Goal: Transaction & Acquisition: Purchase product/service

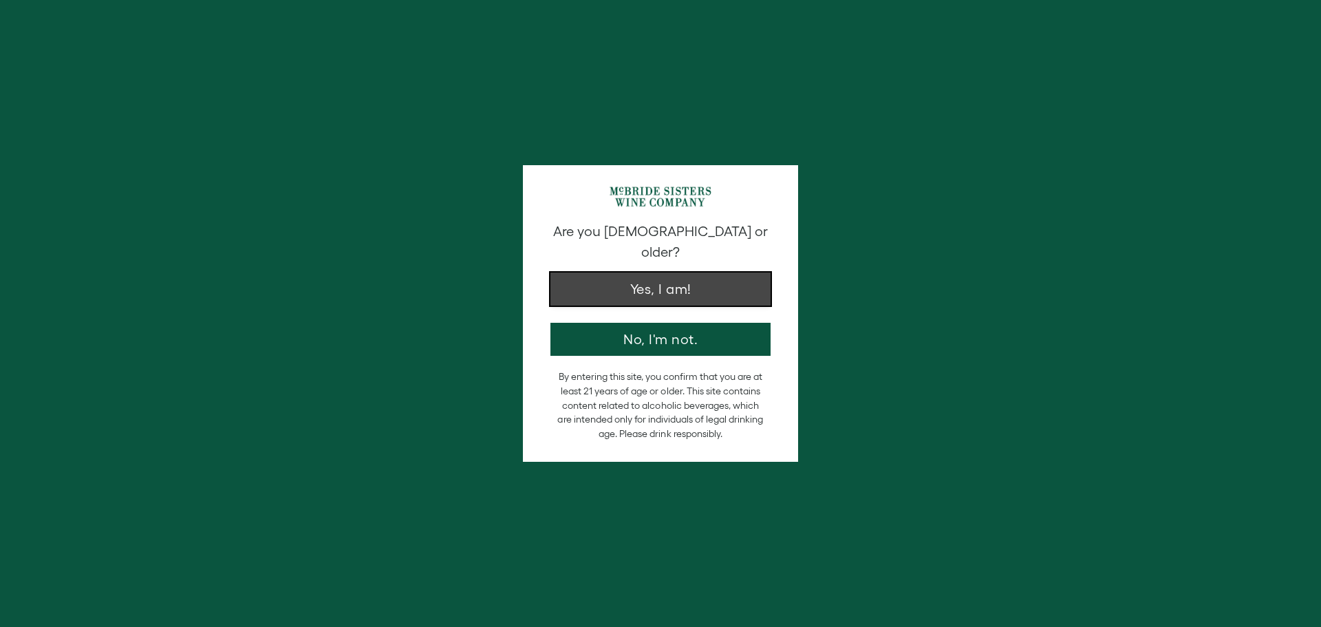
click at [673, 278] on button "Yes, I am!" at bounding box center [660, 288] width 220 height 33
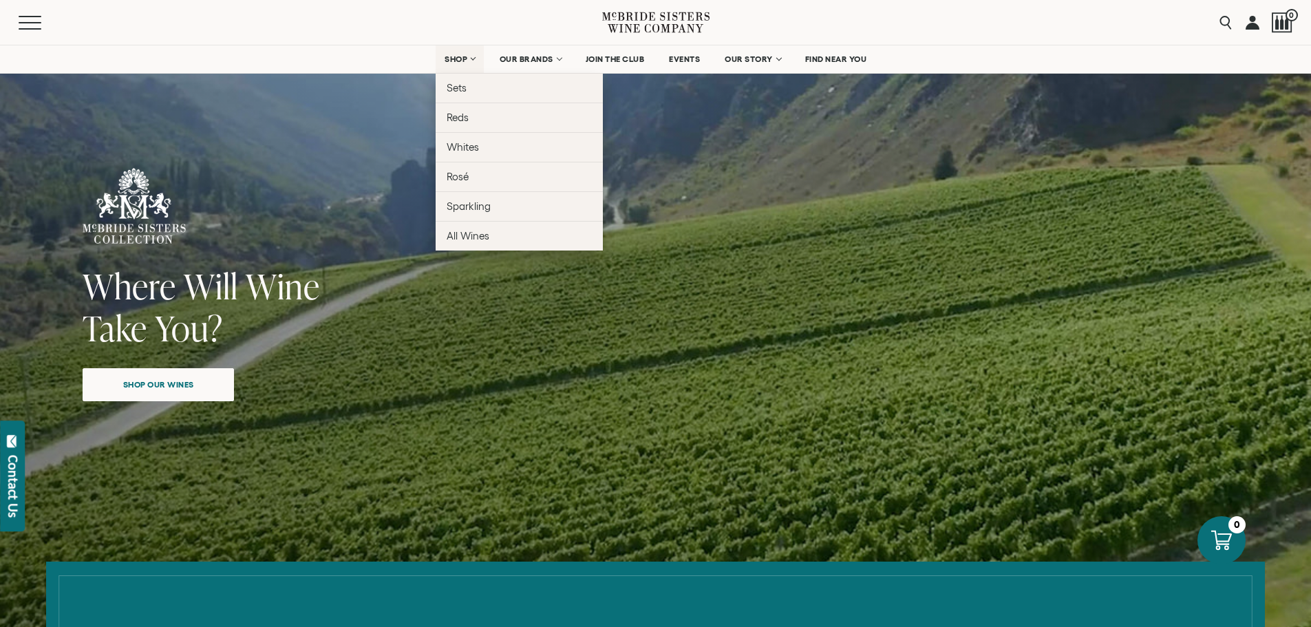
click at [462, 56] on span "SHOP" at bounding box center [455, 59] width 23 height 10
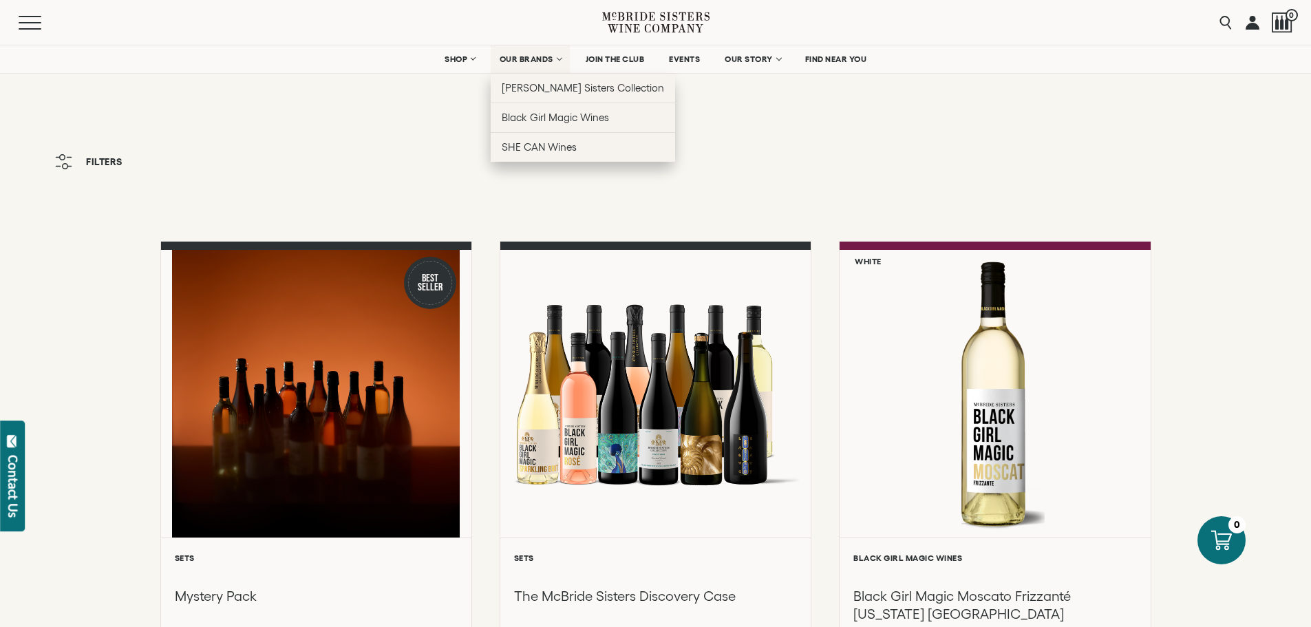
click at [536, 61] on span "OUR BRANDS" at bounding box center [526, 59] width 54 height 10
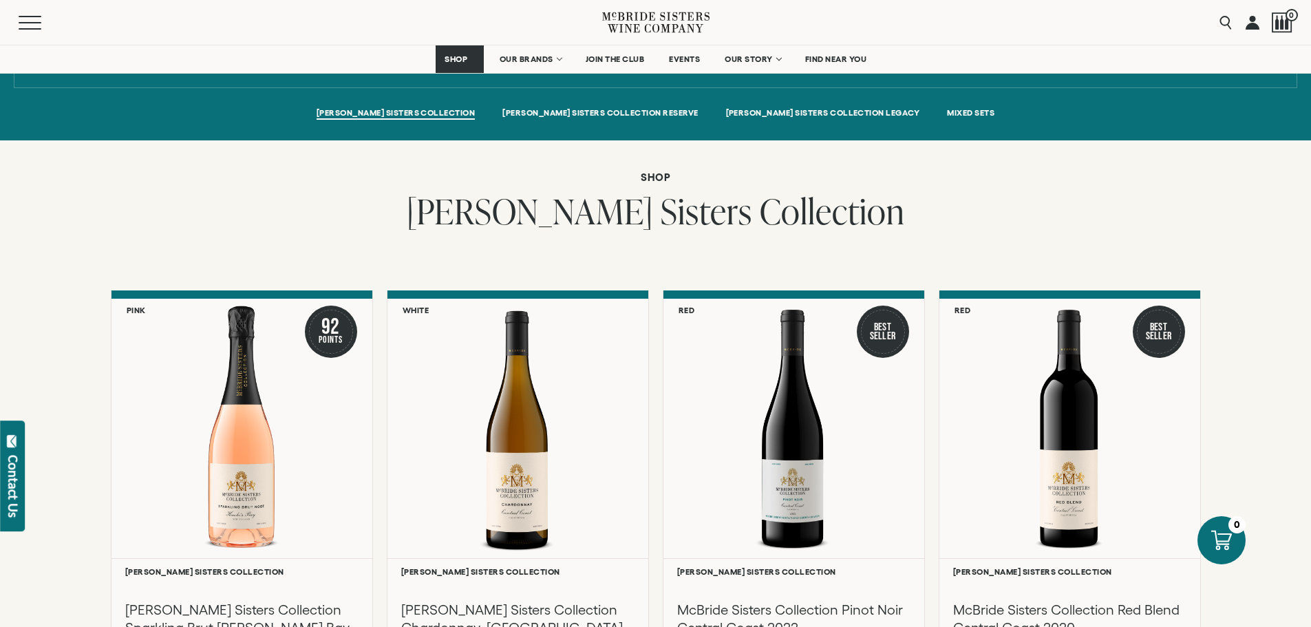
scroll to position [963, 0]
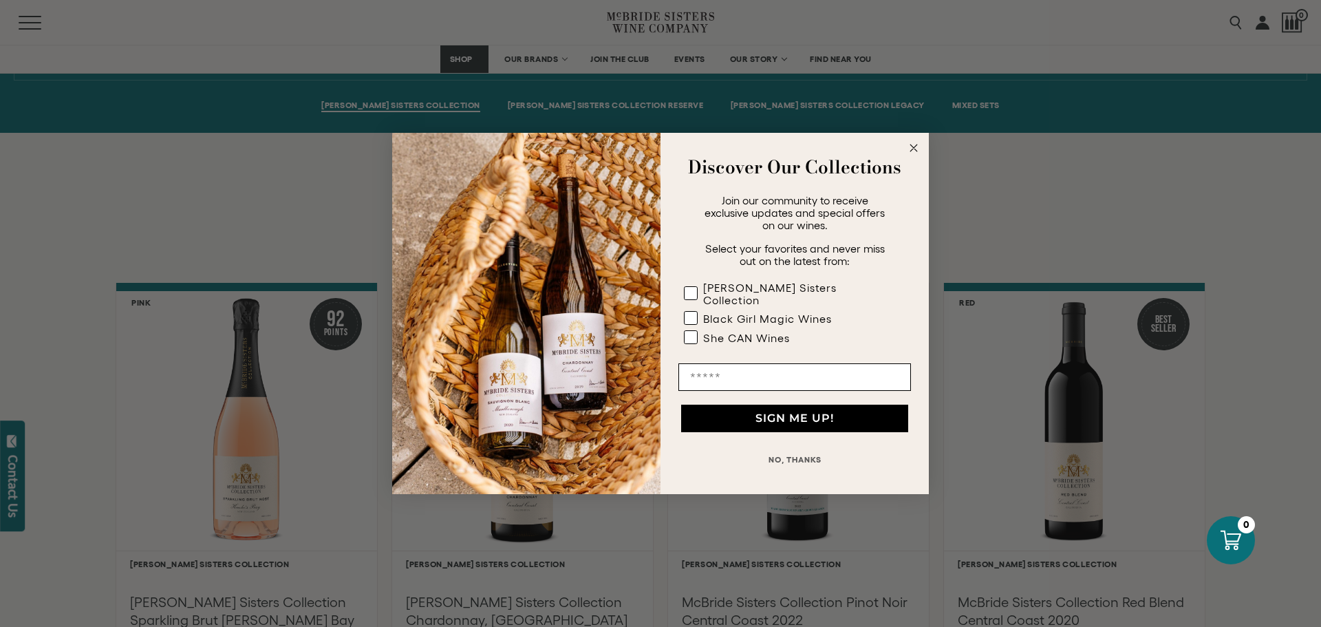
click at [915, 151] on circle "Close dialog" at bounding box center [914, 148] width 16 height 16
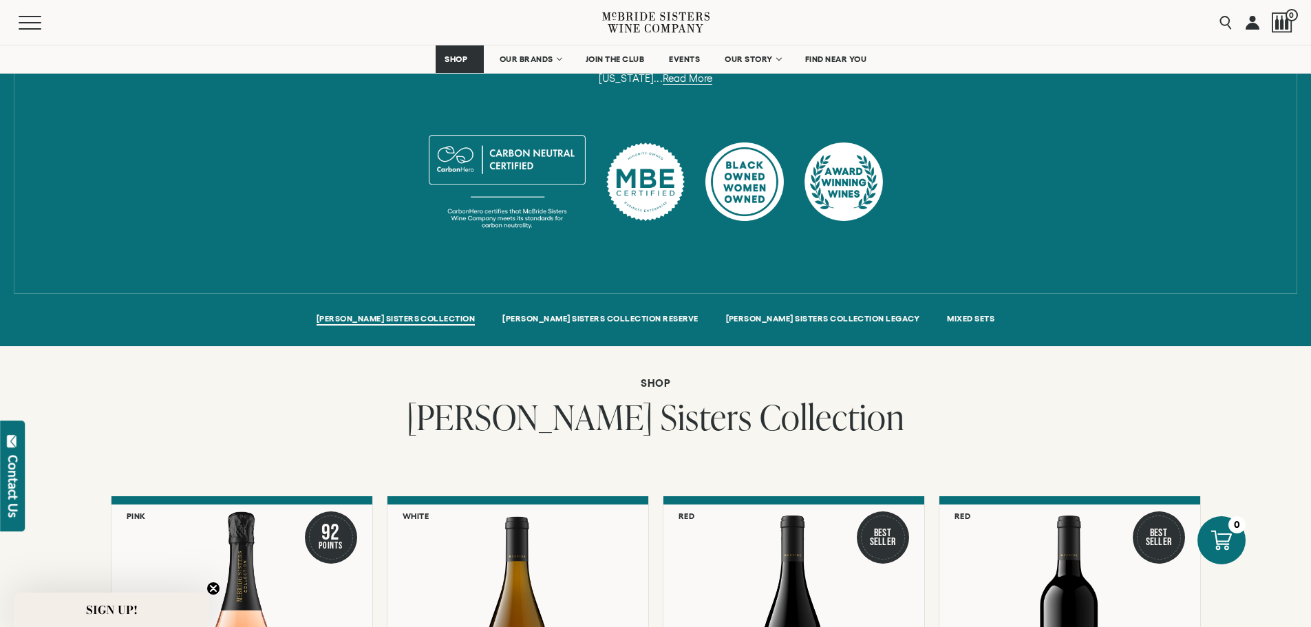
scroll to position [550, 0]
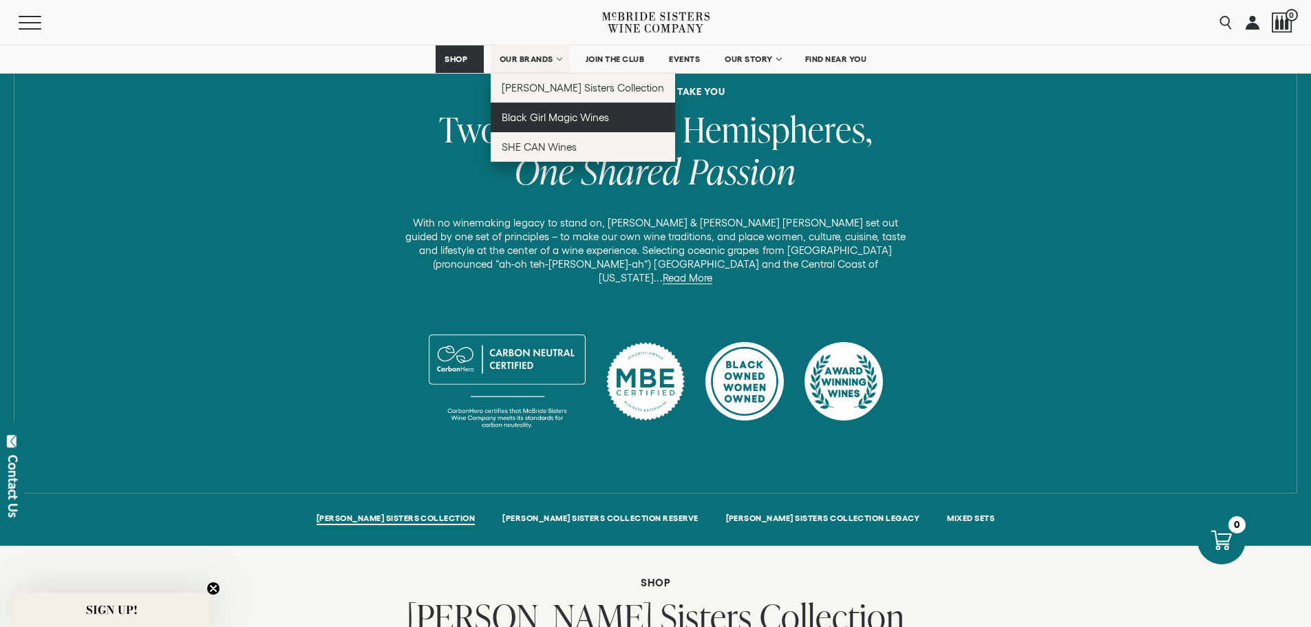
click at [541, 116] on span "Black Girl Magic Wines" at bounding box center [555, 117] width 107 height 12
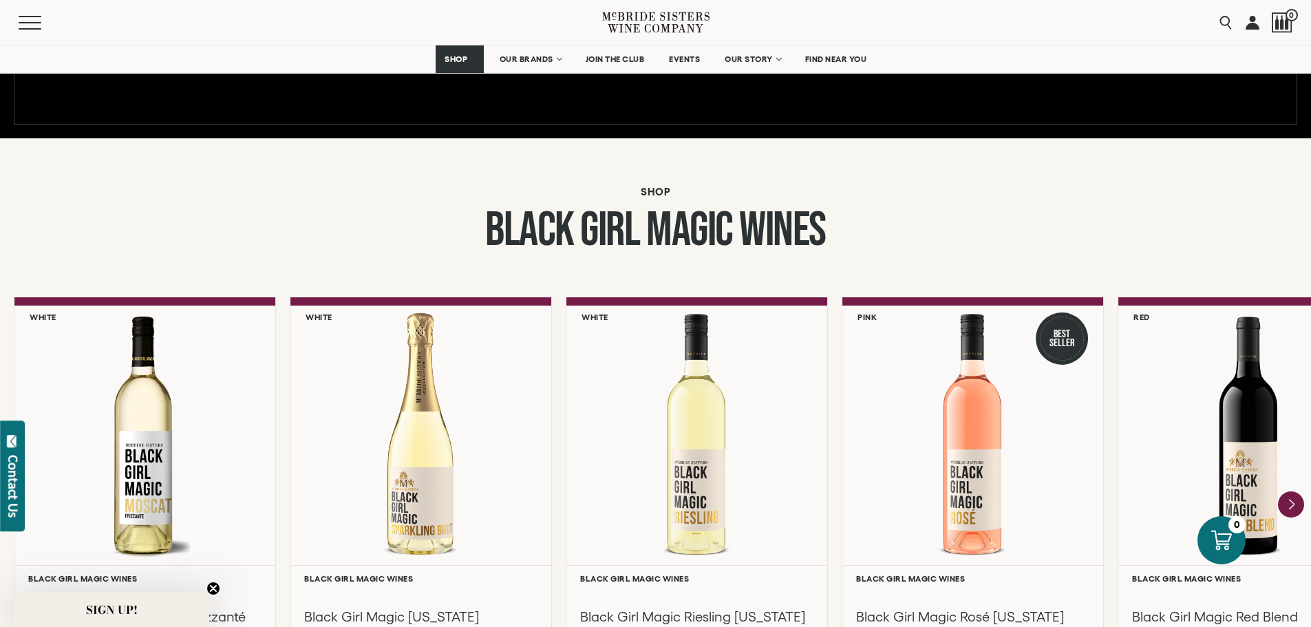
scroll to position [1238, 0]
